Goal: Register for event/course

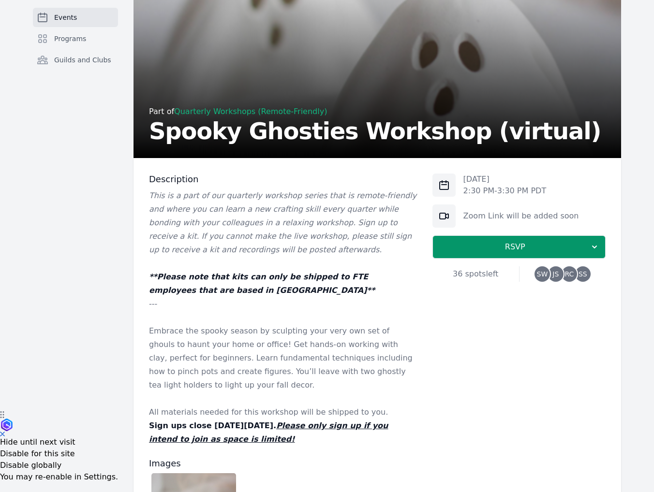
scroll to position [97, 0]
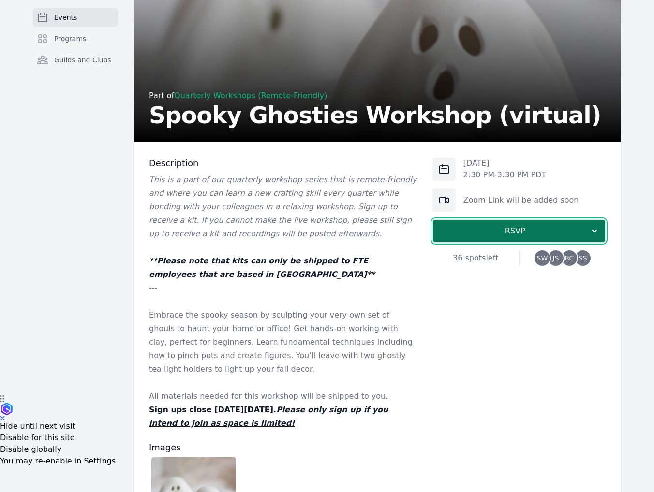
click at [506, 238] on button "RSVP" at bounding box center [518, 231] width 173 height 23
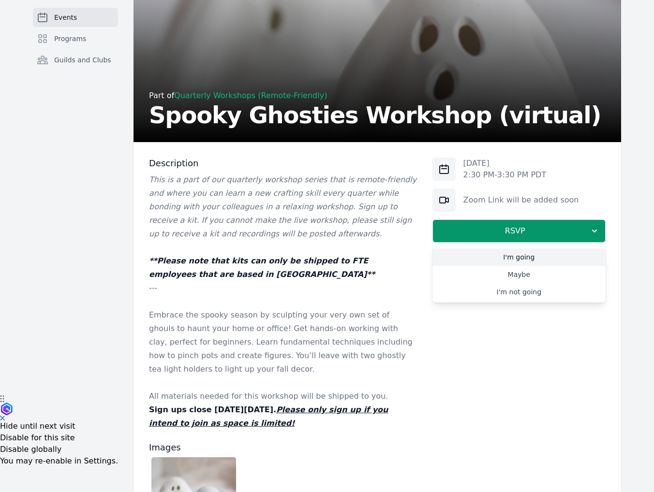
click at [501, 257] on link "I'm going" at bounding box center [518, 257] width 173 height 17
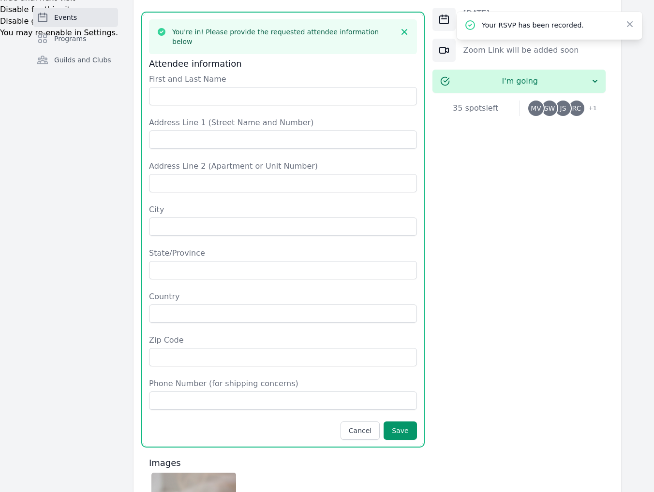
scroll to position [477, 0]
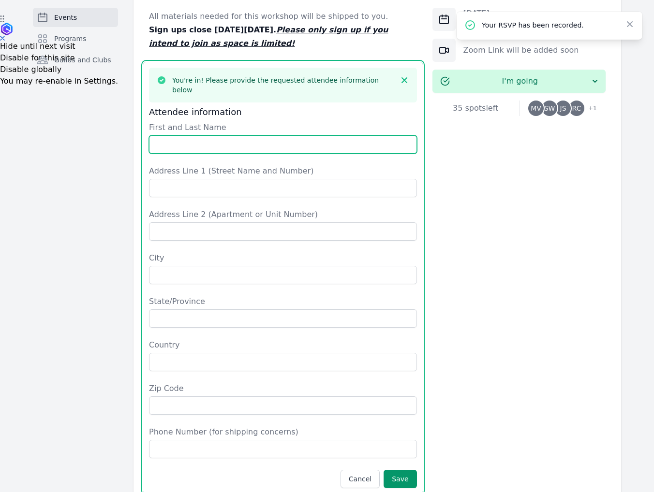
click at [174, 135] on input "First and Last Name" at bounding box center [283, 144] width 268 height 18
type input "Michael Voyles"
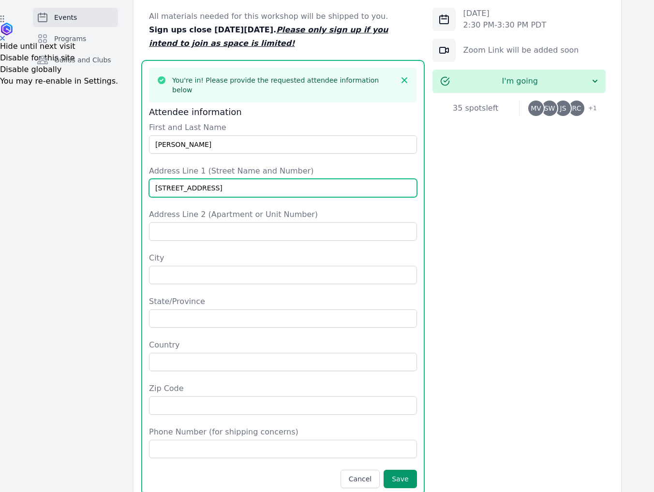
type input "22 Fairhaven Rd"
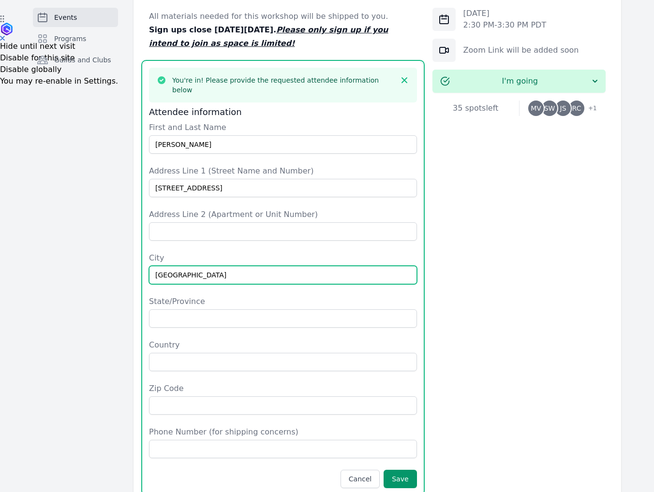
type input "Ladera Ranch"
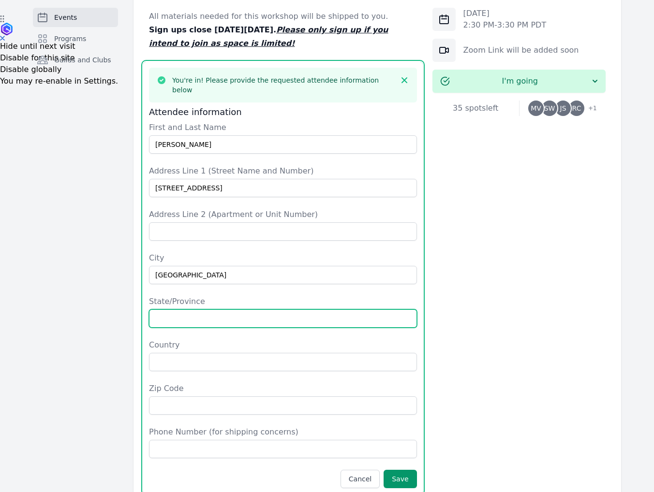
click at [183, 310] on input "State/Province" at bounding box center [283, 319] width 268 height 18
type input "CA"
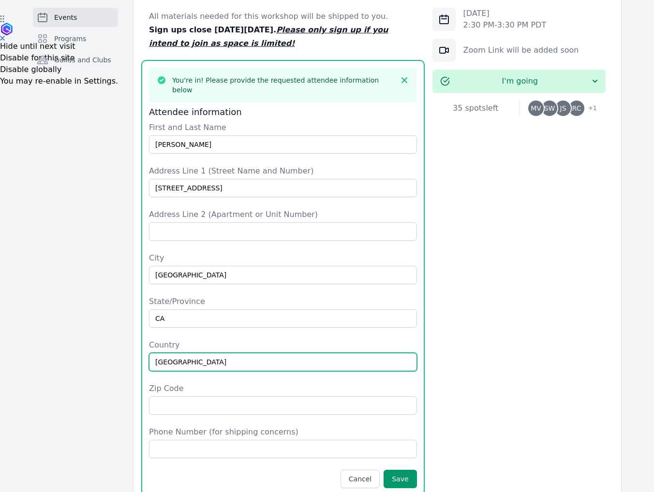
type input "USA"
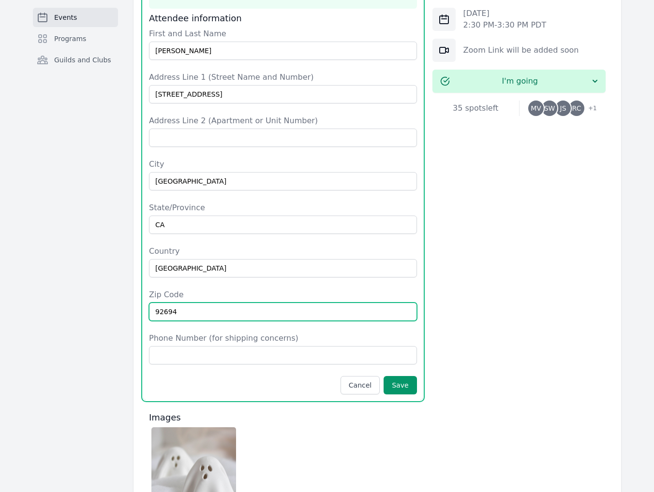
scroll to position [574, 0]
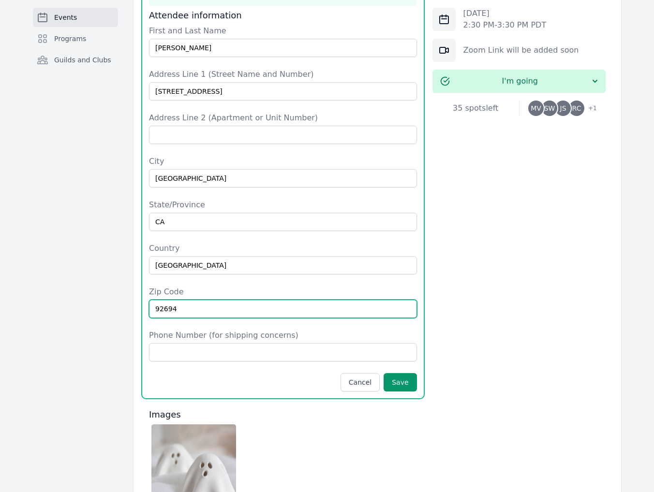
type input "92694"
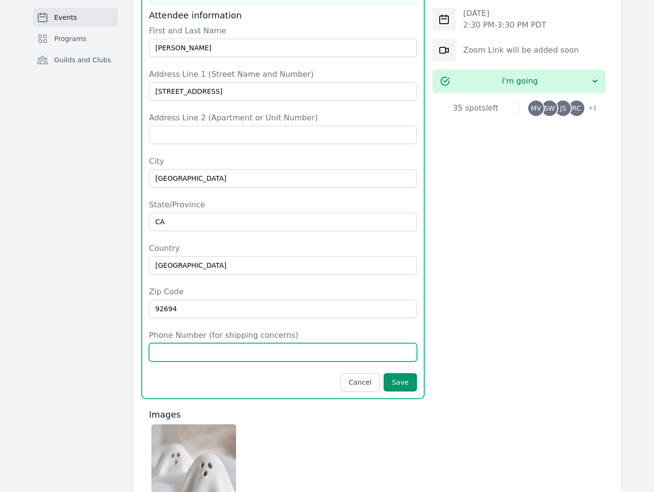
click at [160, 343] on input "Phone Number (for shipping concerns)" at bounding box center [283, 352] width 268 height 18
type input "8588228161"
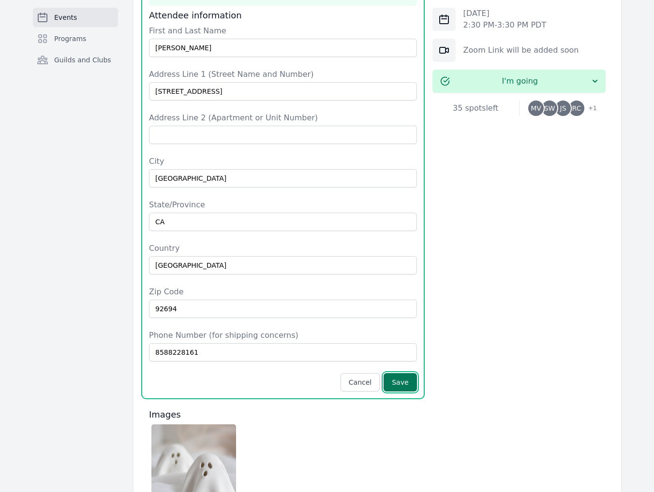
click at [409, 373] on button "Save" at bounding box center [400, 382] width 33 height 18
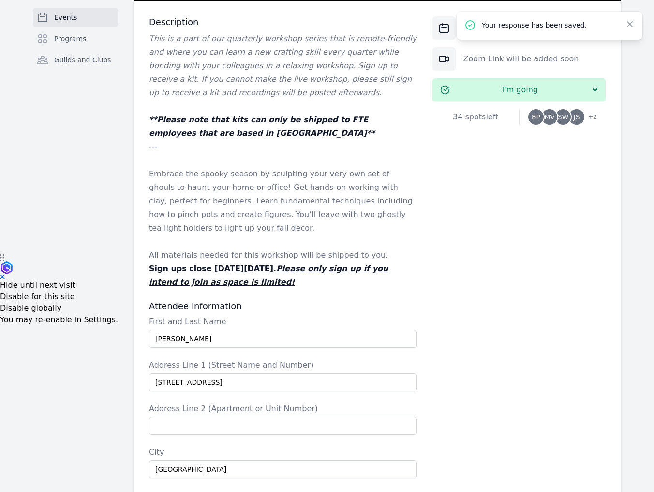
scroll to position [0, 0]
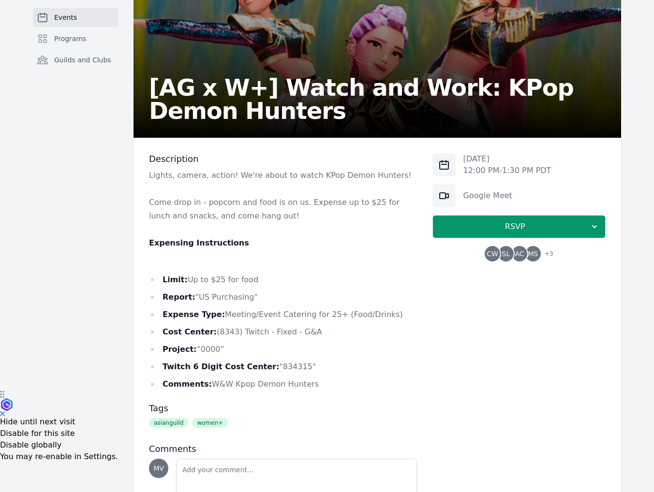
scroll to position [145, 0]
